Goal: Task Accomplishment & Management: Complete application form

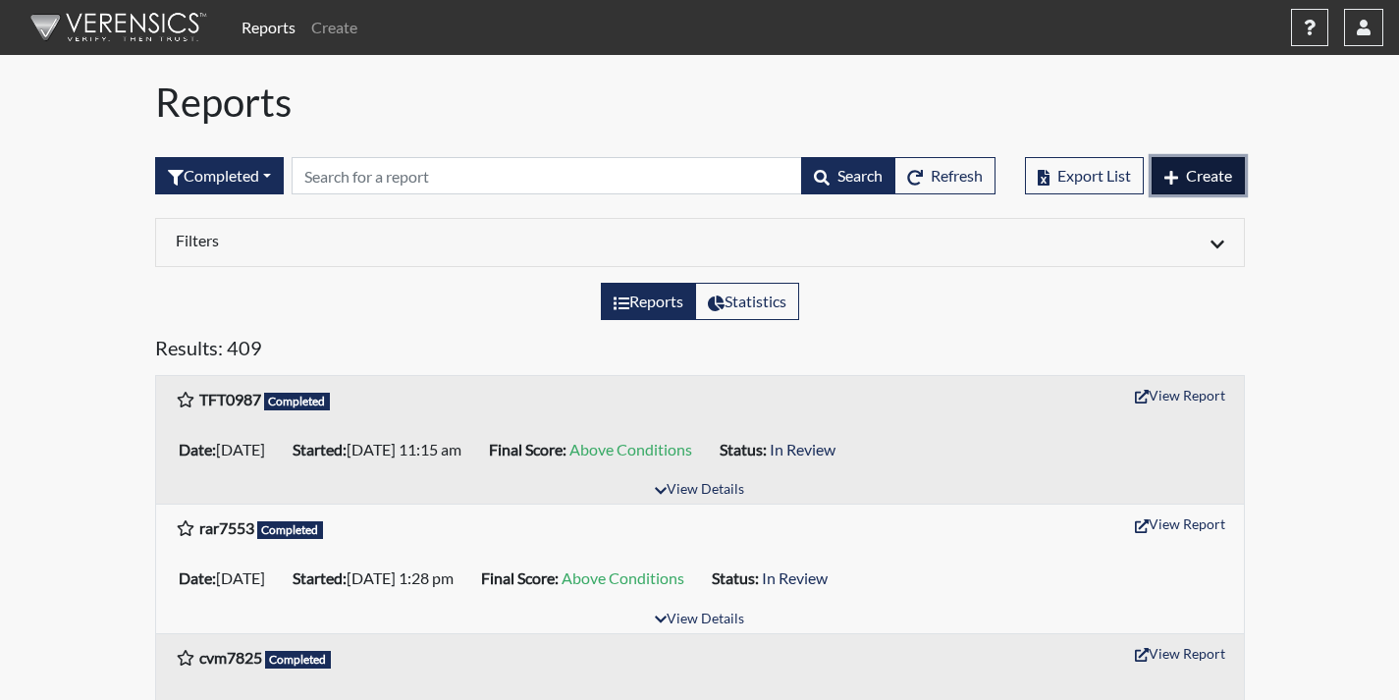
click at [1190, 179] on span "Create" at bounding box center [1209, 175] width 46 height 19
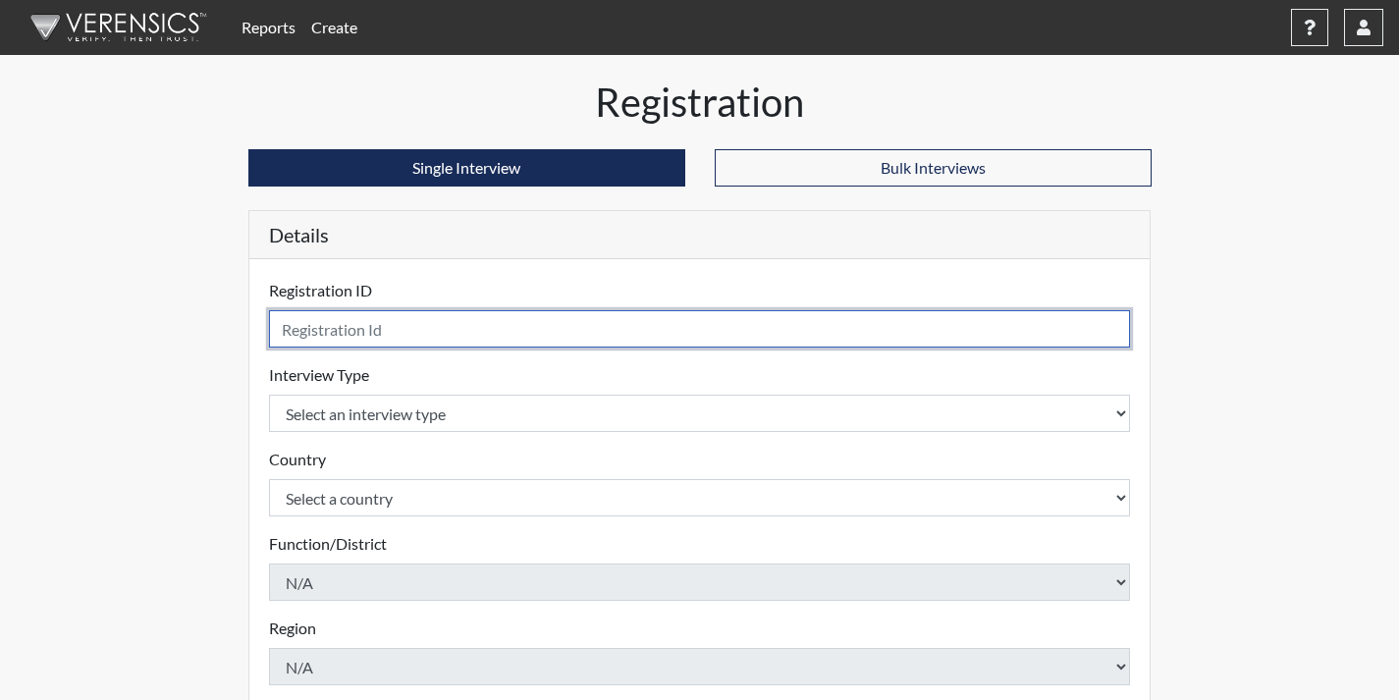
click at [321, 339] on input "text" at bounding box center [700, 328] width 862 height 37
type input "jjt2733"
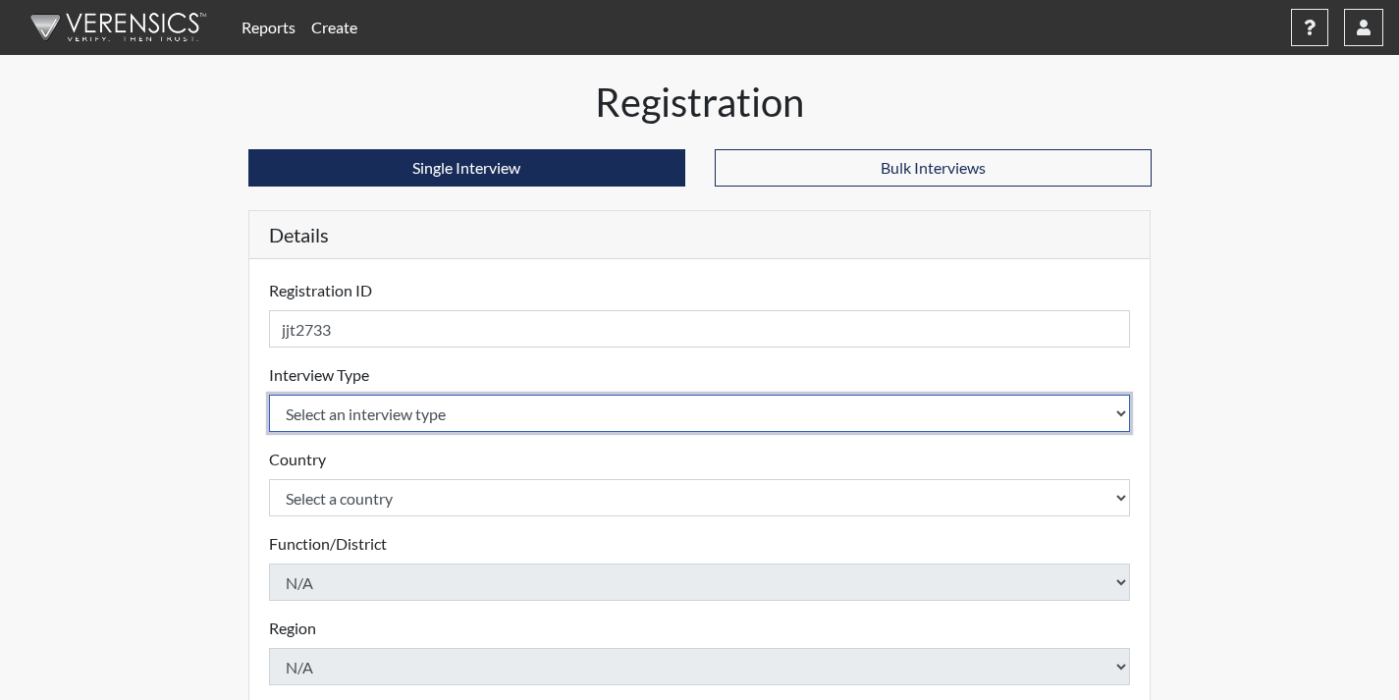
click at [470, 426] on select "Select an interview type Corrections Pre-Employment" at bounding box center [700, 413] width 862 height 37
select select "ff733e93-e1bf-11ea-9c9f-0eff0cf7eb8f"
click at [269, 395] on select "Select an interview type Corrections Pre-Employment" at bounding box center [700, 413] width 862 height 37
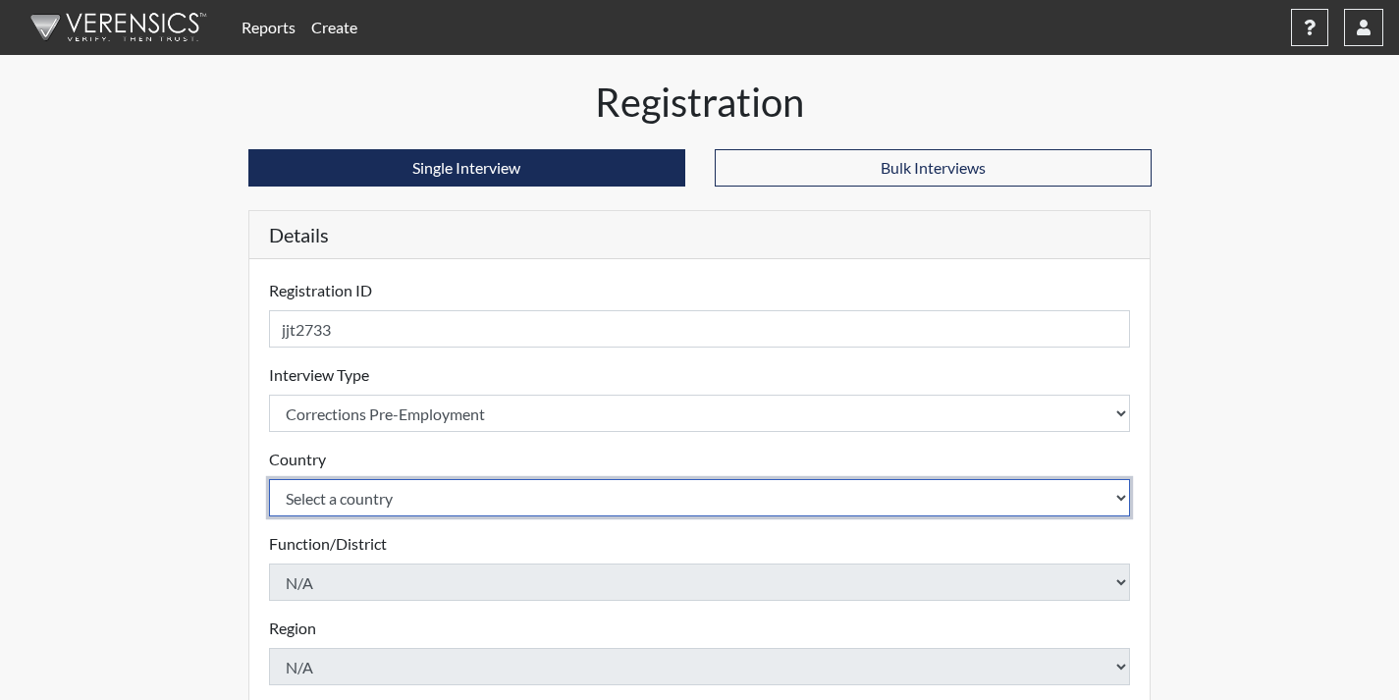
click at [455, 498] on select "Select a country United States Mexico" at bounding box center [700, 497] width 862 height 37
select select "united-states-of-america"
click at [269, 479] on select "Select a country United States Mexico" at bounding box center [700, 497] width 862 height 37
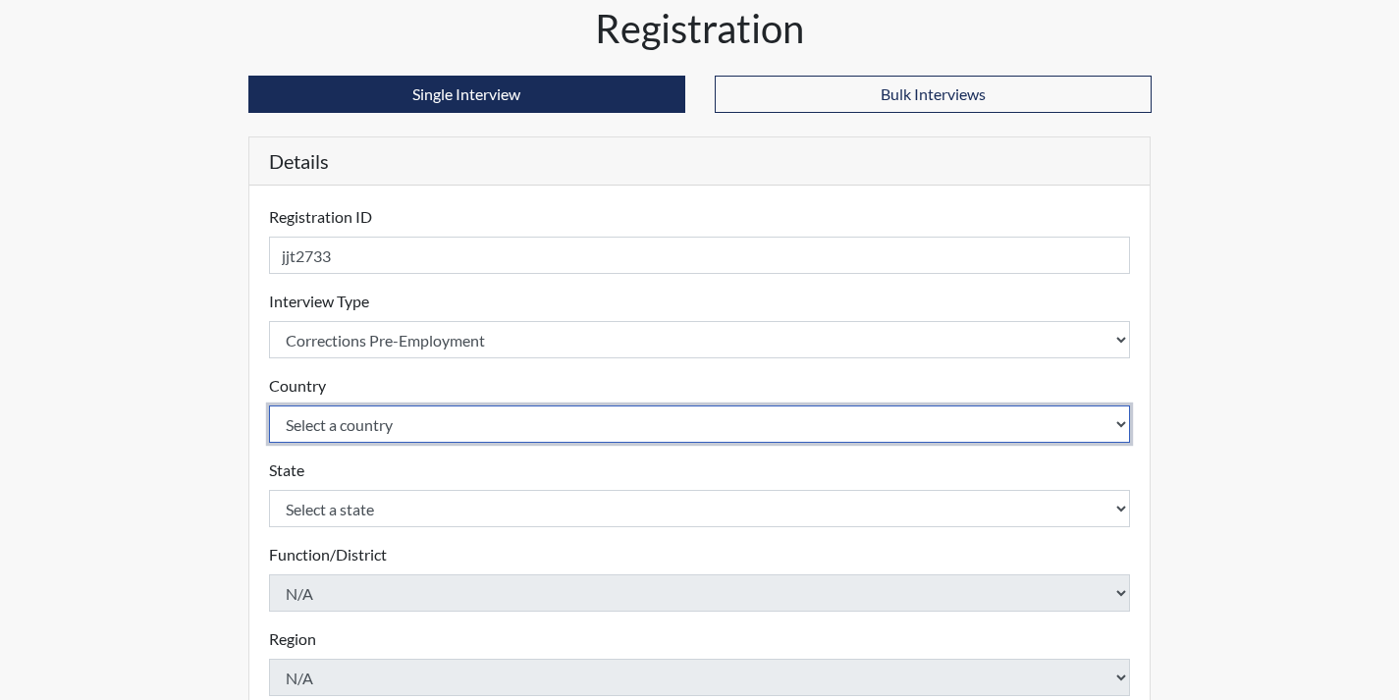
scroll to position [196, 0]
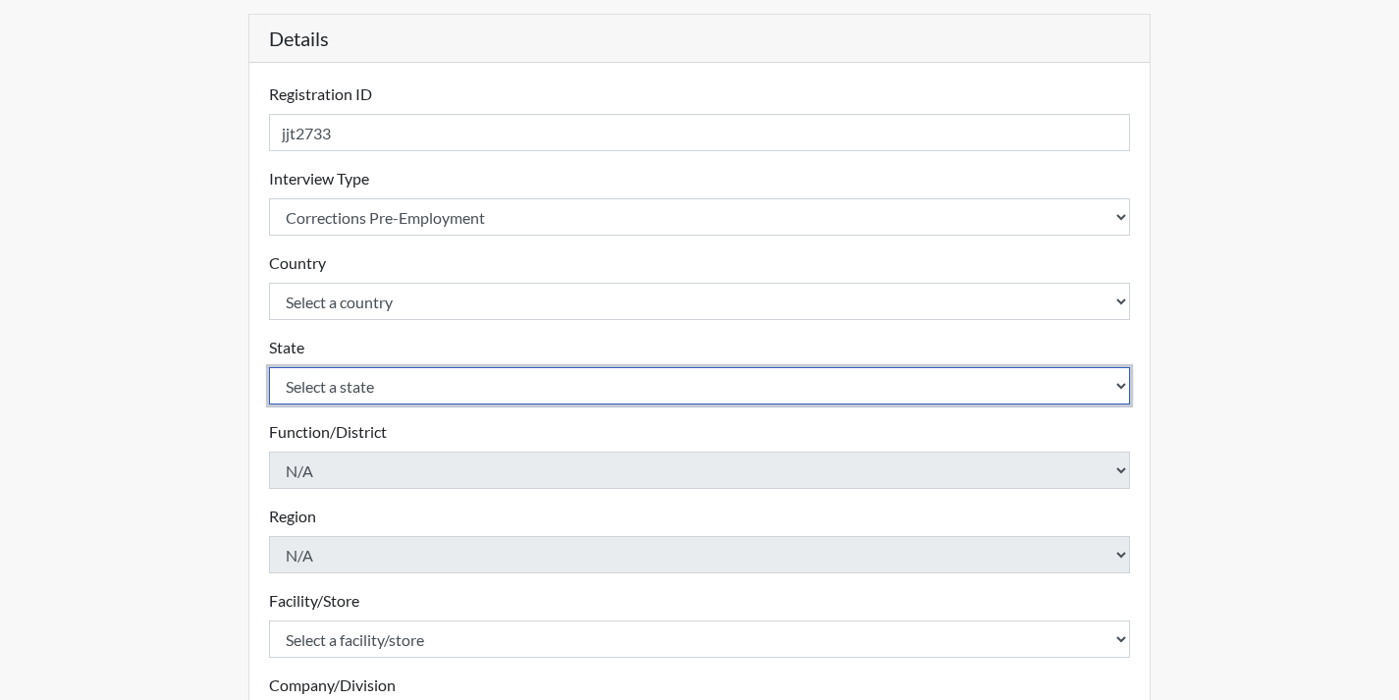
click at [405, 385] on select "Select a state Alabama Alaska Arizona Arkansas California Colorado Connecticut …" at bounding box center [700, 385] width 862 height 37
select select "GA"
click at [269, 367] on select "Select a state Alabama Alaska Arizona Arkansas California Colorado Connecticut …" at bounding box center [700, 385] width 862 height 37
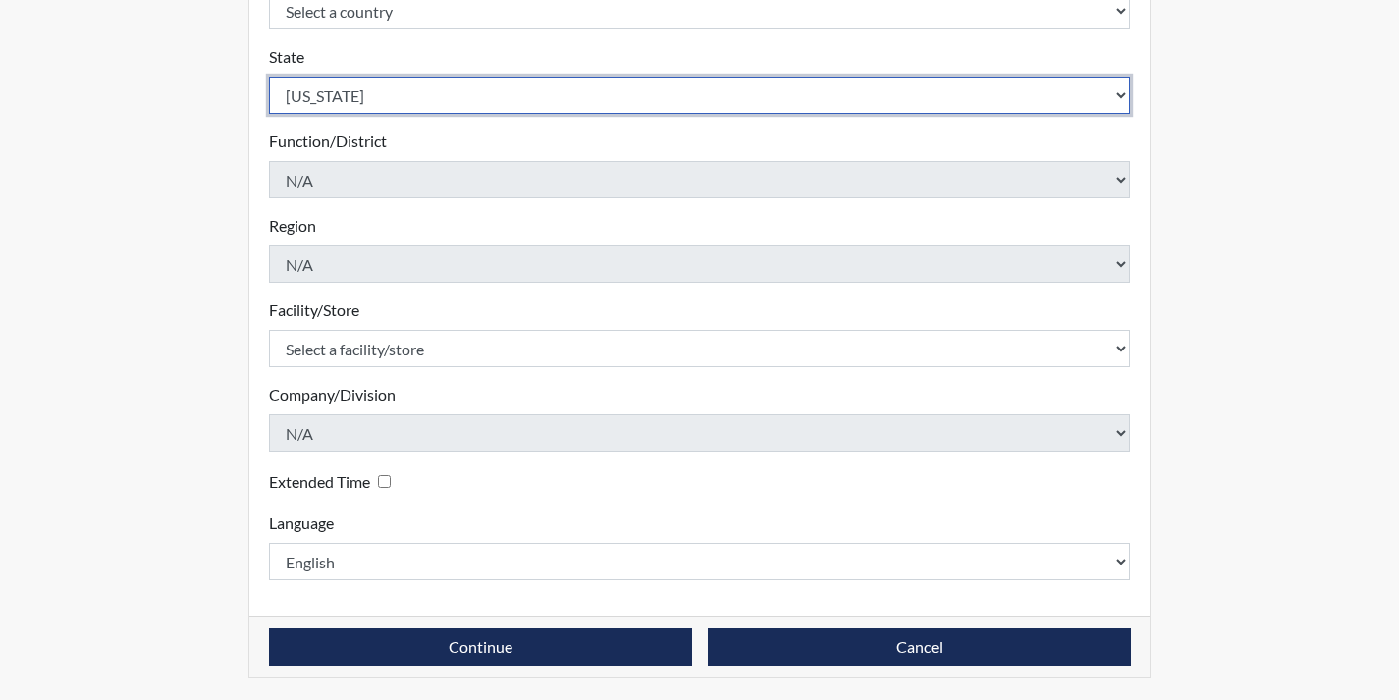
scroll to position [489, 0]
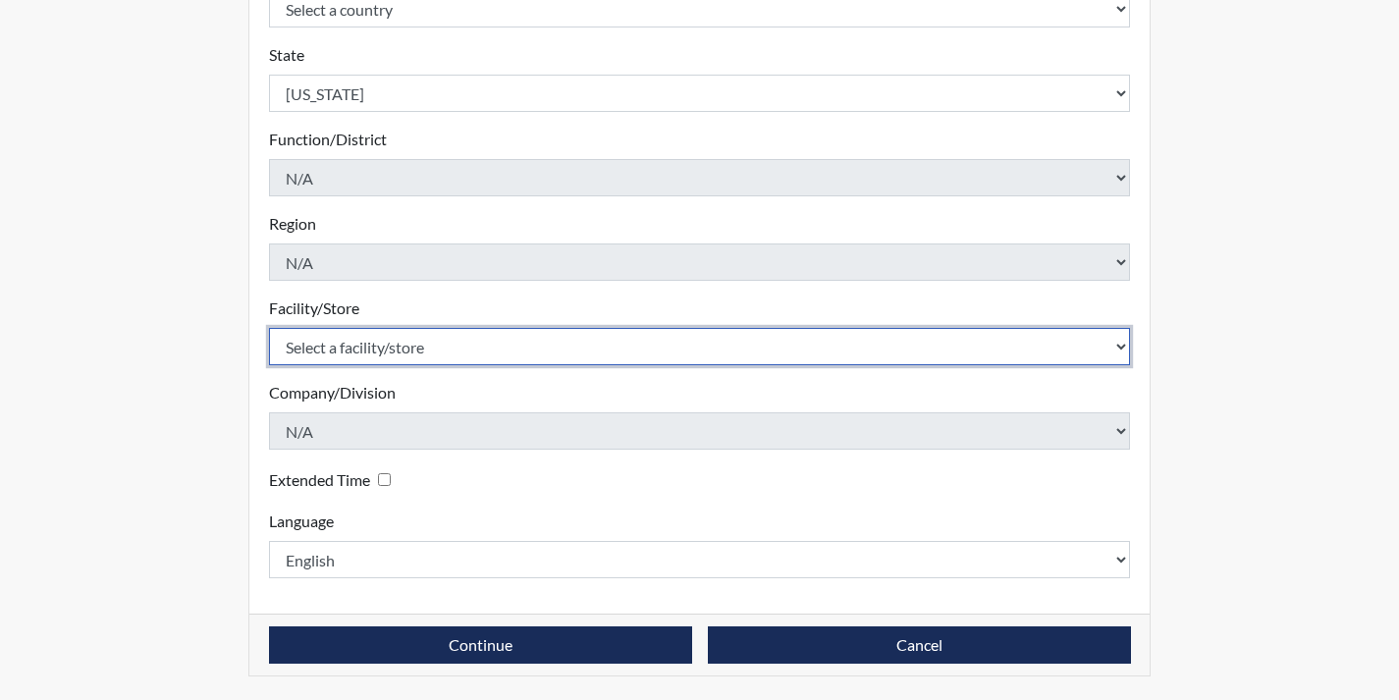
click at [444, 341] on select "Select a facility/store Phillips SP" at bounding box center [700, 346] width 862 height 37
select select "b7d08d21-475e-4578-ab02-3508dadd4d3a"
click at [269, 328] on select "Select a facility/store Phillips SP" at bounding box center [700, 346] width 862 height 37
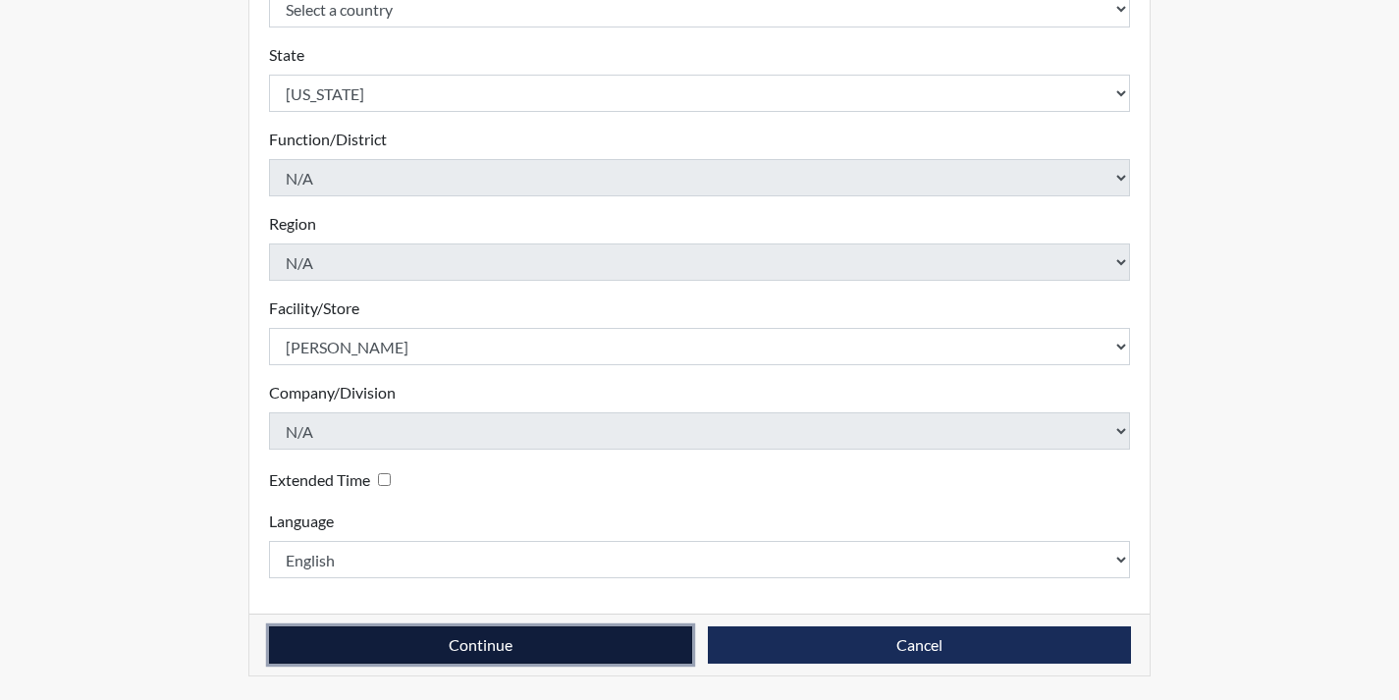
click at [512, 655] on button "Continue" at bounding box center [480, 644] width 423 height 37
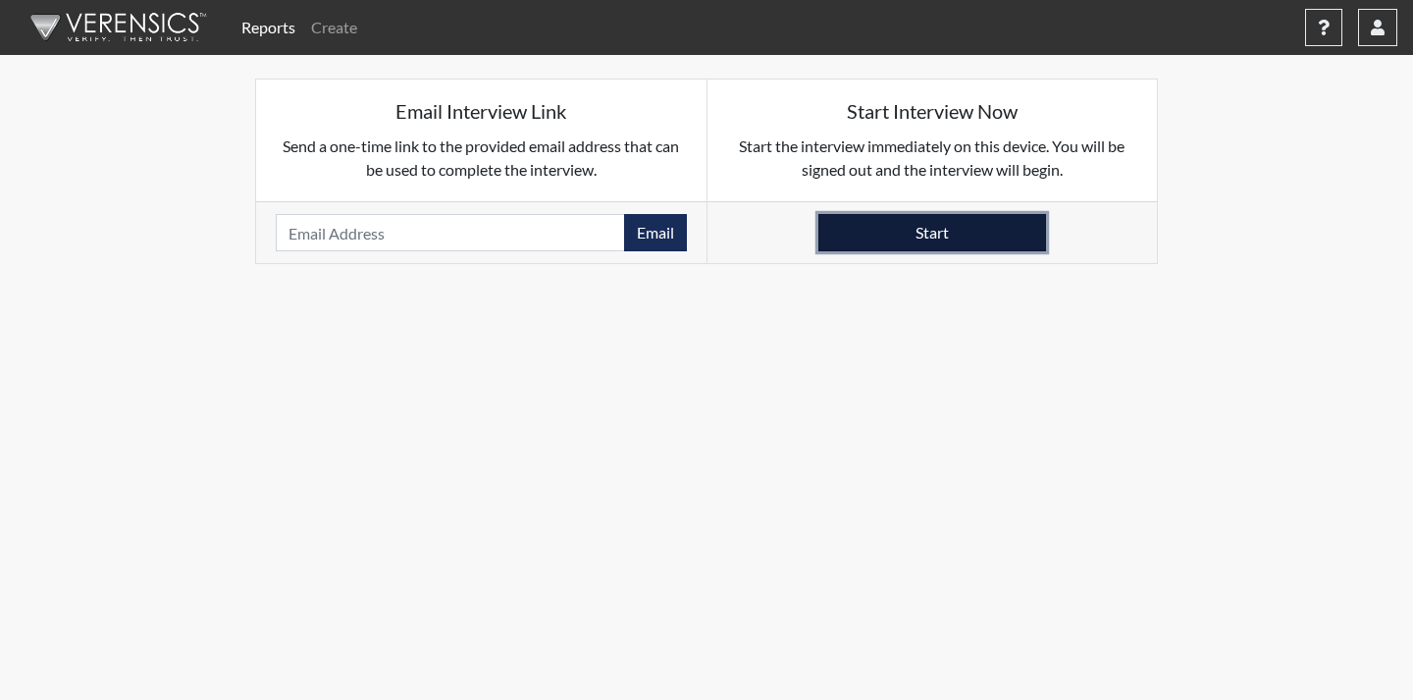
click at [960, 245] on button "Start" at bounding box center [933, 232] width 228 height 37
